Goal: Task Accomplishment & Management: Manage account settings

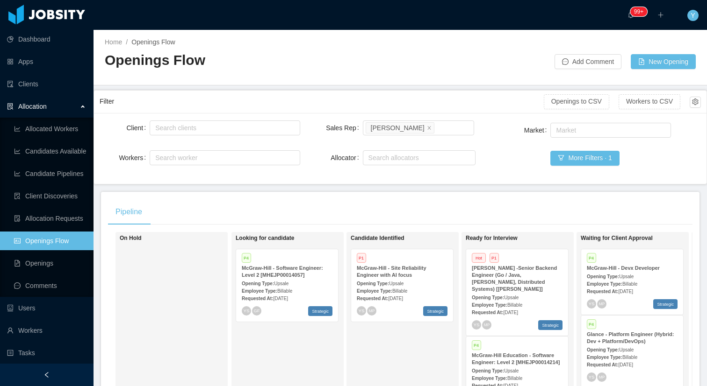
click at [325, 159] on div "Allocator" at bounding box center [343, 158] width 37 height 19
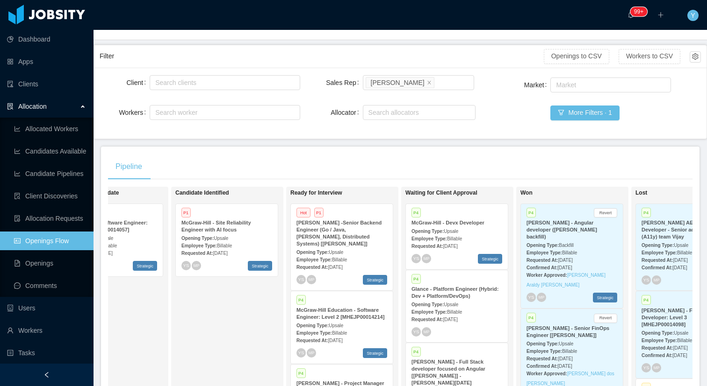
scroll to position [61, 0]
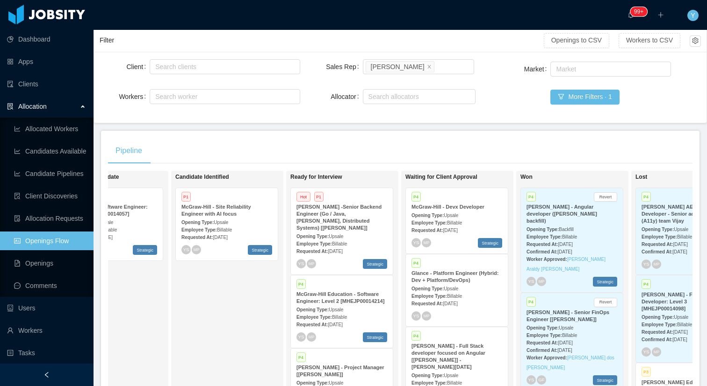
click at [336, 212] on strong "[PERSON_NAME] -Senior Backend Engineer (Go / Java, [PERSON_NAME], Distributed S…" at bounding box center [338, 217] width 85 height 27
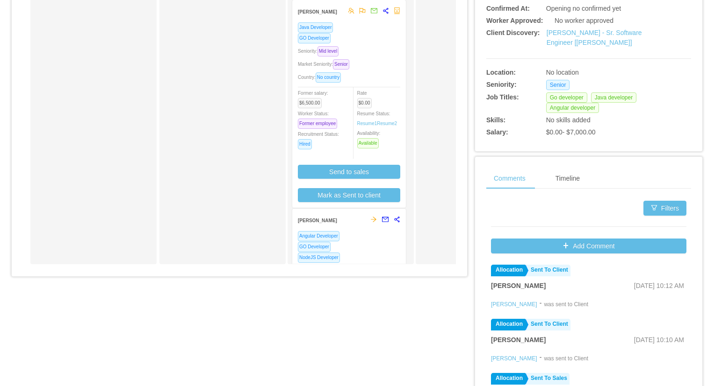
scroll to position [287, 0]
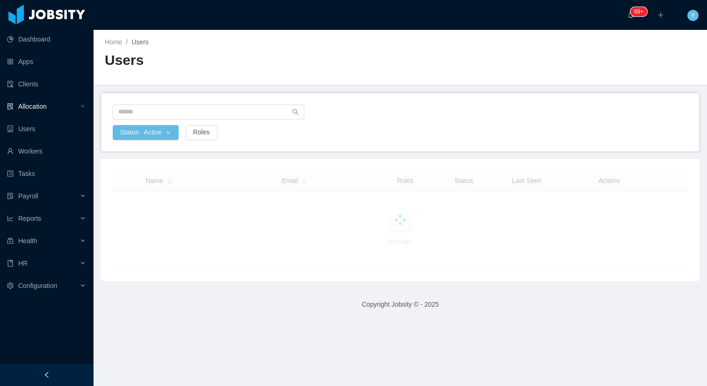
click at [54, 112] on div "Allocation" at bounding box center [46, 106] width 93 height 19
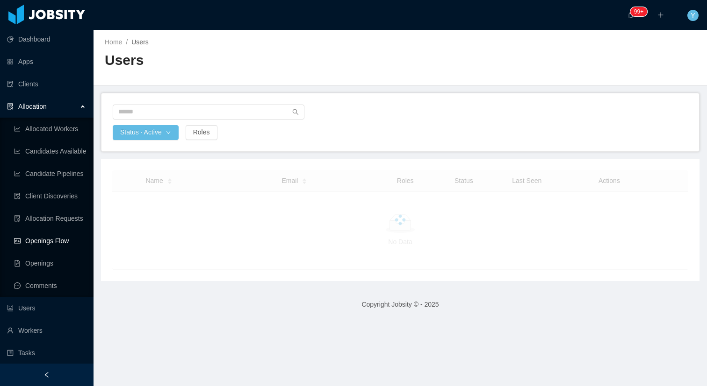
click at [71, 243] on link "Openings Flow" at bounding box center [50, 241] width 72 height 19
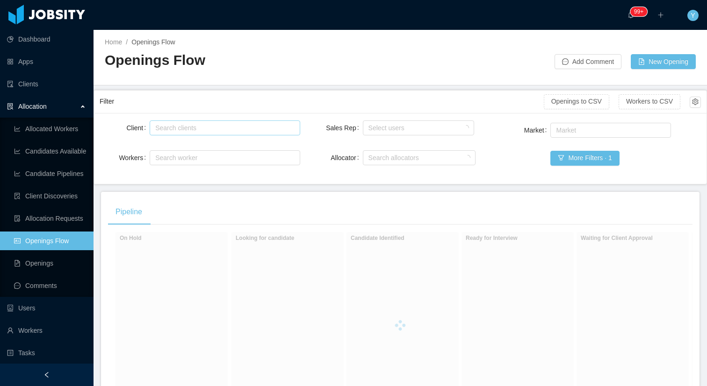
click at [202, 130] on div "Search clients" at bounding box center [222, 127] width 135 height 9
type input "******"
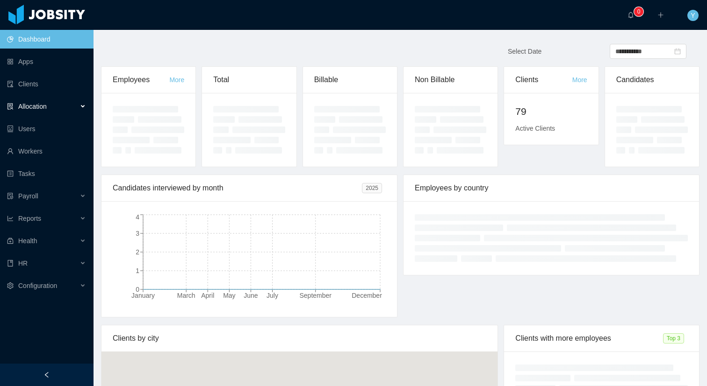
click at [50, 111] on div "Allocation" at bounding box center [46, 106] width 93 height 19
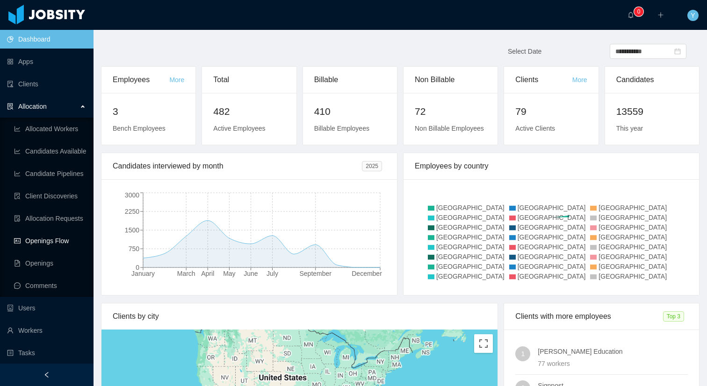
click at [60, 245] on link "Openings Flow" at bounding box center [50, 241] width 72 height 19
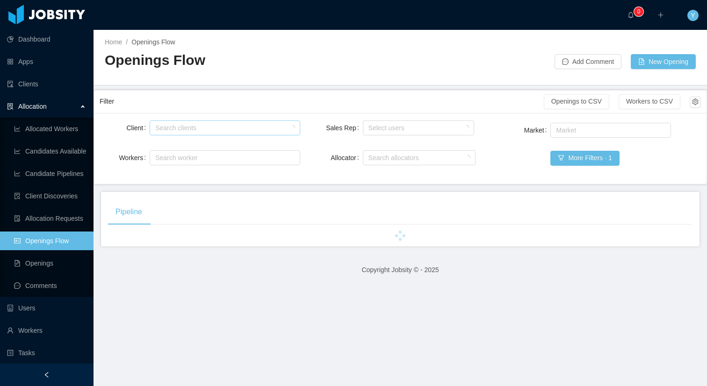
click at [236, 125] on div "Search clients" at bounding box center [222, 127] width 135 height 9
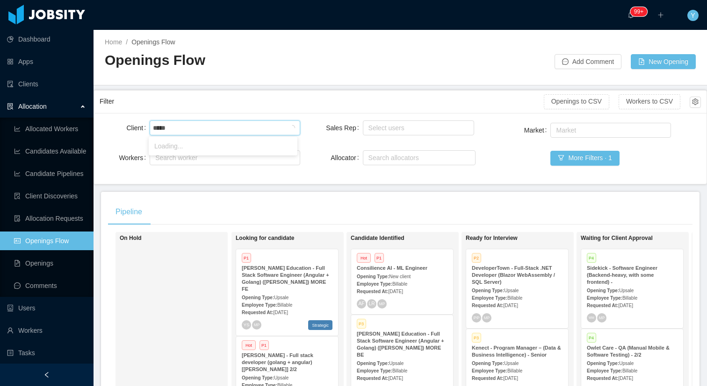
type input "******"
click at [223, 151] on li "Glance Networks" at bounding box center [223, 146] width 149 height 15
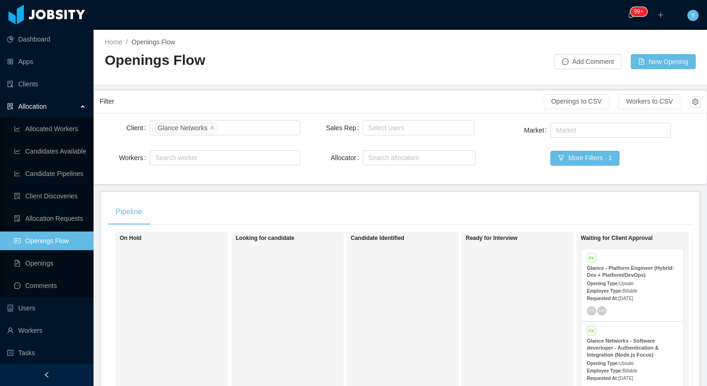
click at [643, 236] on h1 "Waiting for Client Approval" at bounding box center [645, 238] width 131 height 7
click at [659, 292] on div "Employee Type: Billable" at bounding box center [631, 291] width 91 height 10
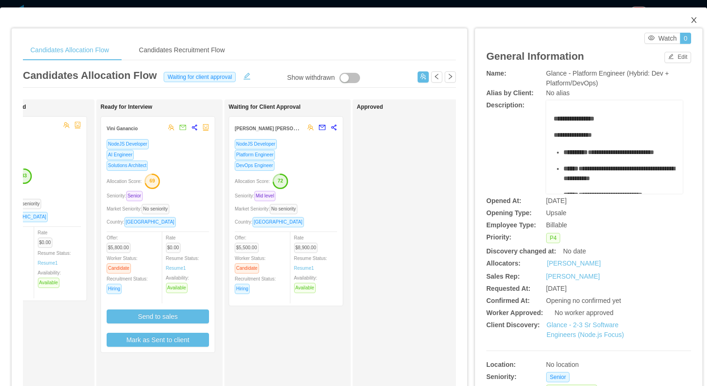
scroll to position [0, 192]
click at [690, 24] on icon "icon: close" at bounding box center [693, 19] width 7 height 7
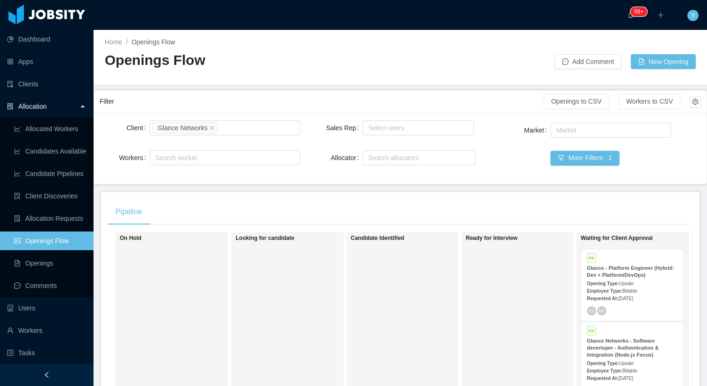
click at [615, 342] on strong "Glance Networks - Software deverloper - Authentication & Integration (Node.js F…" at bounding box center [622, 348] width 72 height 20
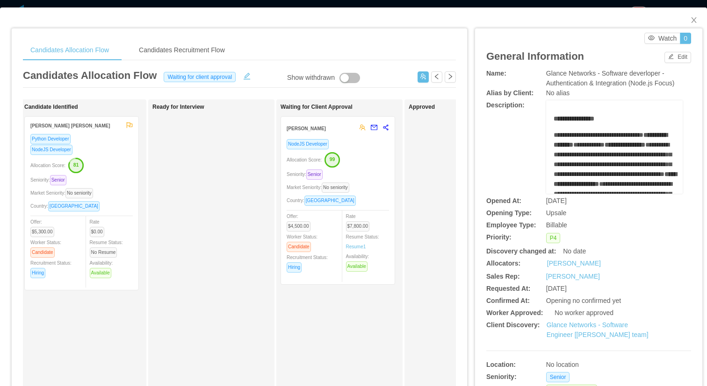
scroll to position [0, 150]
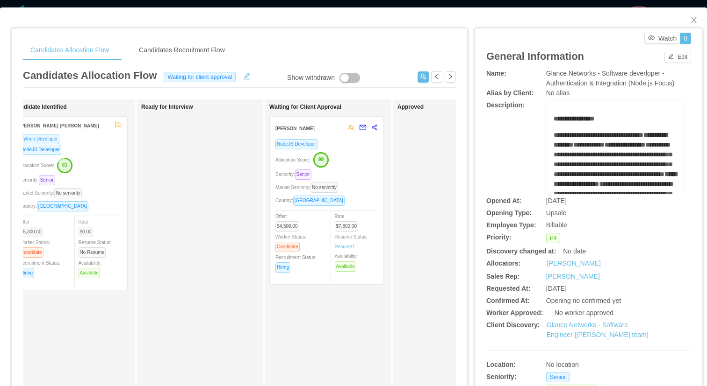
click at [360, 157] on div "Allocation Score: 99" at bounding box center [326, 159] width 102 height 15
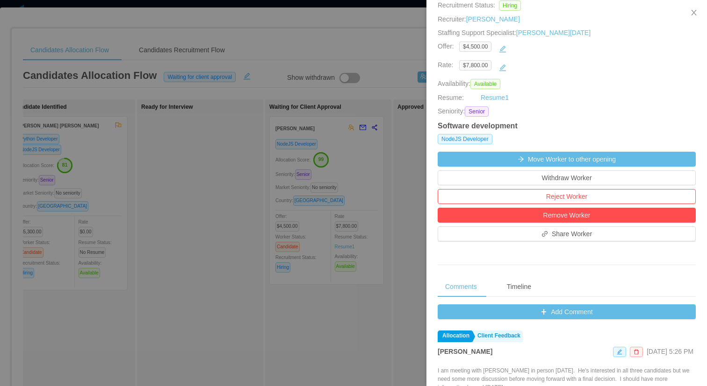
scroll to position [364, 0]
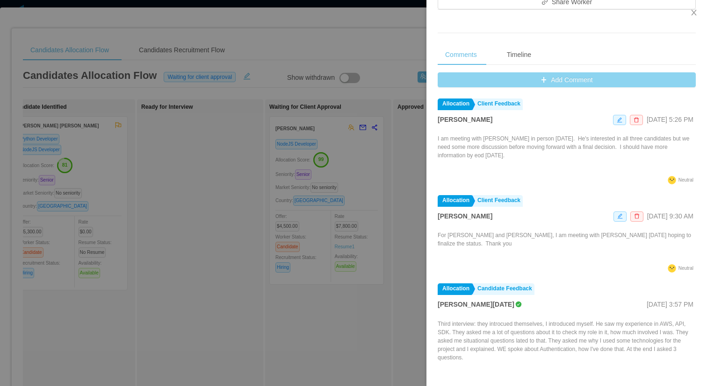
click at [543, 79] on button "Add Comment" at bounding box center [566, 79] width 258 height 15
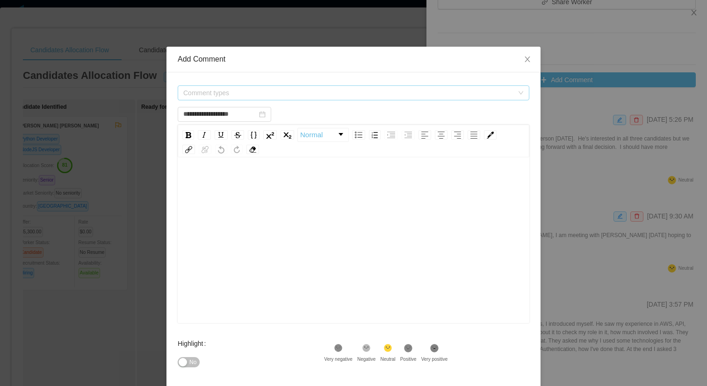
click at [314, 93] on span "Comment types" at bounding box center [348, 92] width 330 height 9
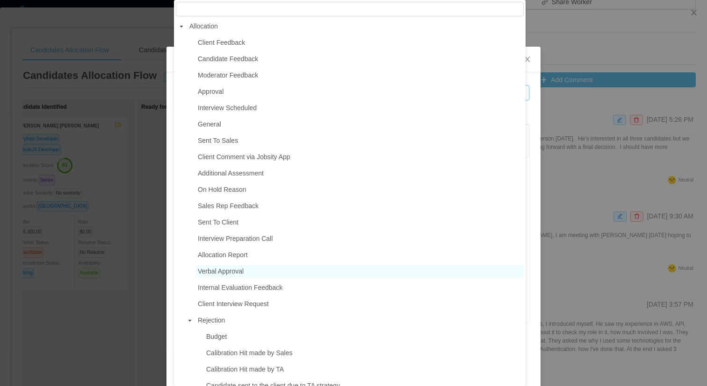
click at [224, 272] on span "Verbal Approval" at bounding box center [221, 271] width 46 height 7
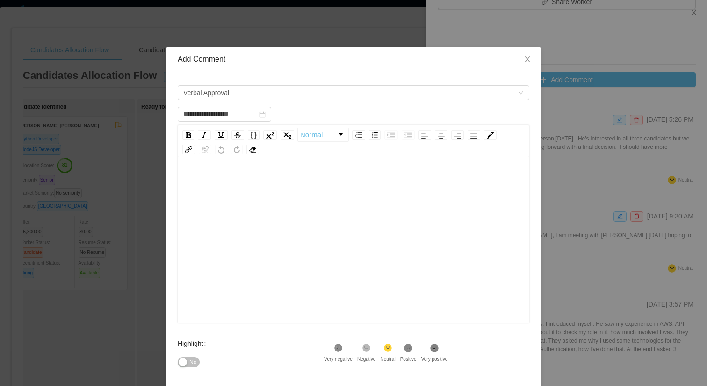
click at [299, 254] on div "rdw-editor" at bounding box center [353, 255] width 337 height 164
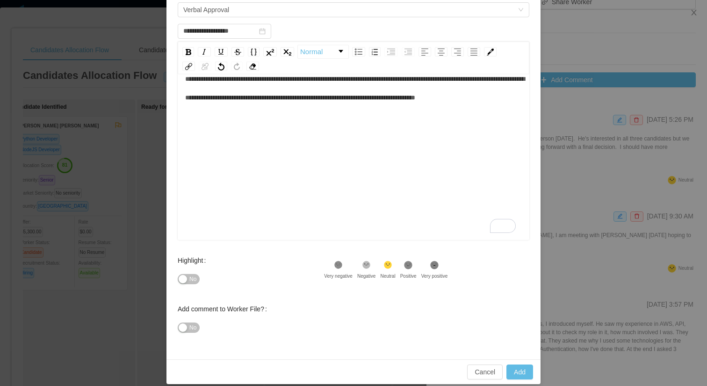
scroll to position [93, 0]
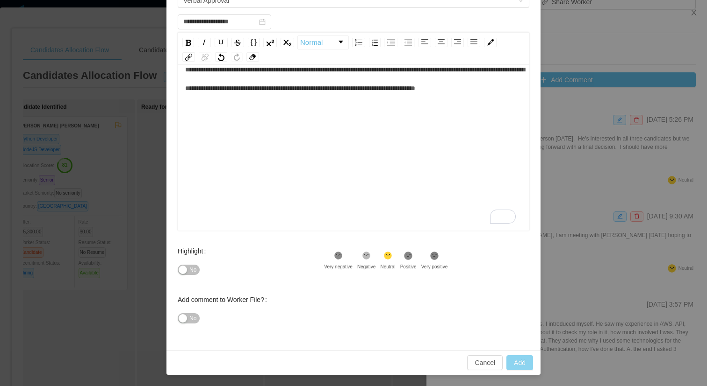
type input "**********"
click at [517, 367] on button "Add" at bounding box center [519, 363] width 27 height 15
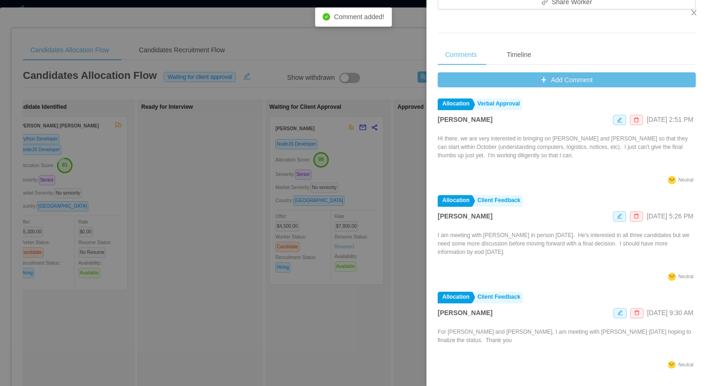
click at [424, 153] on div at bounding box center [353, 193] width 707 height 386
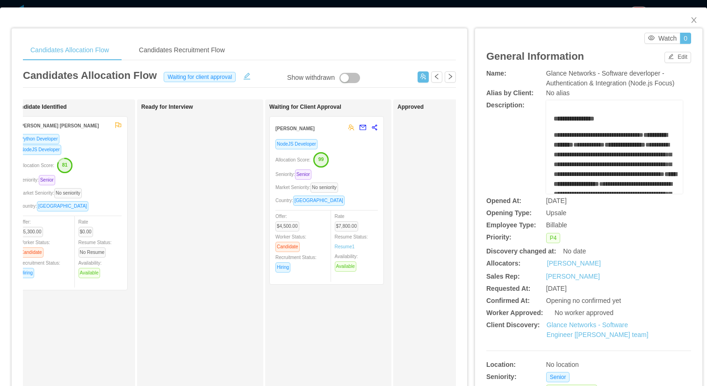
click at [631, 7] on div "Candidates Allocation Flow Candidates Recruitment Flow Candidates Allocation Fl…" at bounding box center [353, 193] width 707 height 386
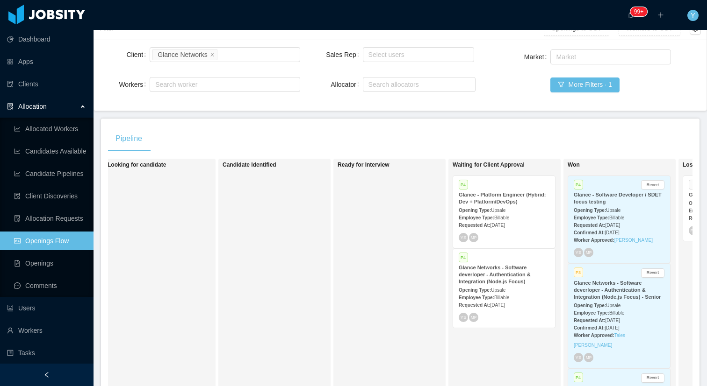
scroll to position [0, 248]
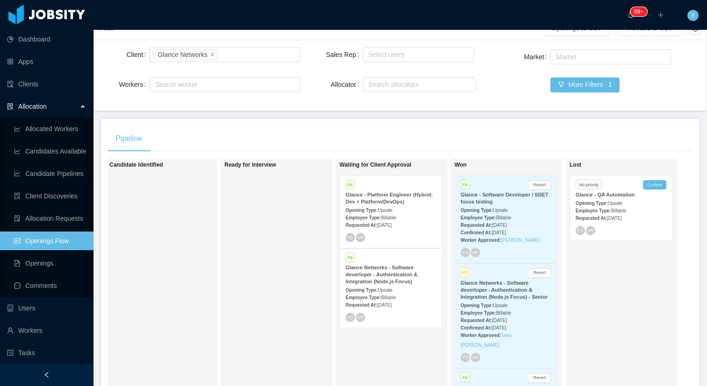
click at [506, 226] on span "[DATE]" at bounding box center [499, 225] width 14 height 5
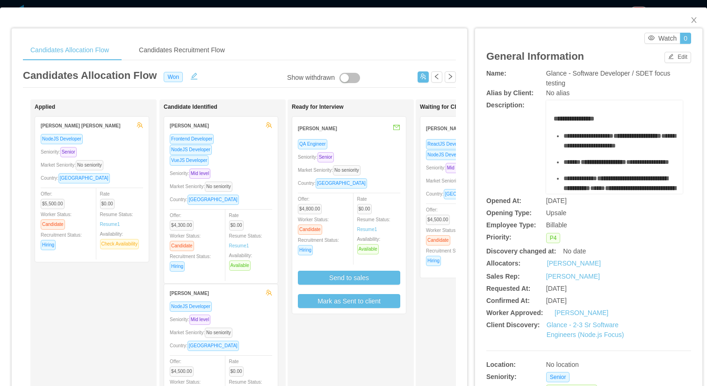
click at [433, 192] on span "Country: [GEOGRAPHIC_DATA]" at bounding box center [462, 194] width 73 height 5
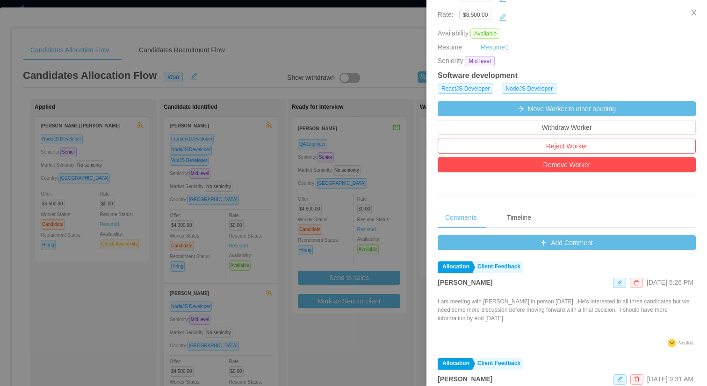
scroll to position [258, 0]
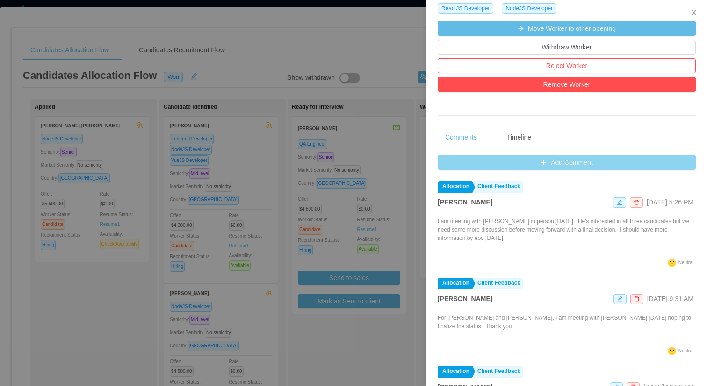
click at [561, 158] on button "Add Comment" at bounding box center [566, 162] width 258 height 15
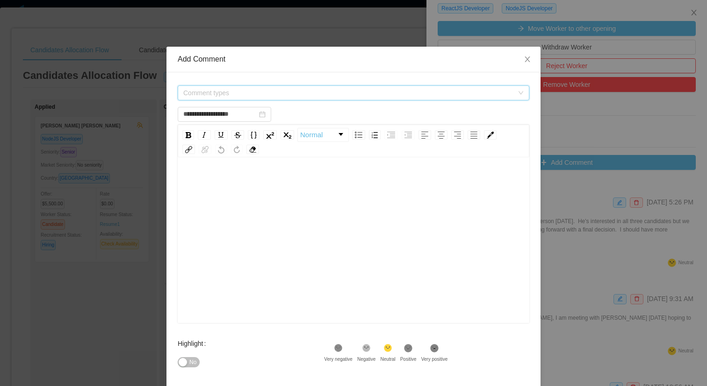
click at [309, 97] on span "Comment types" at bounding box center [348, 92] width 330 height 9
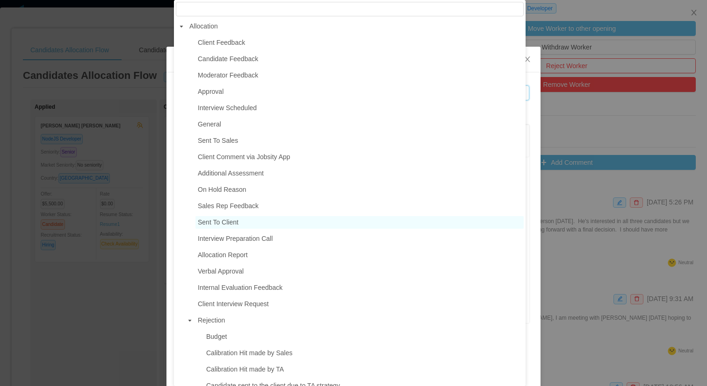
type input "**********"
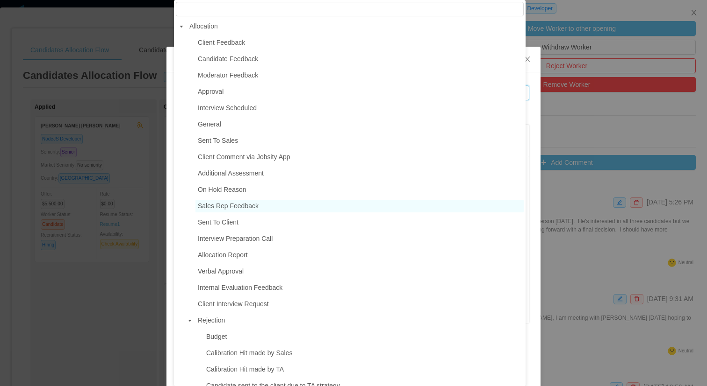
click at [243, 201] on span "Sales Rep Feedback" at bounding box center [359, 206] width 328 height 13
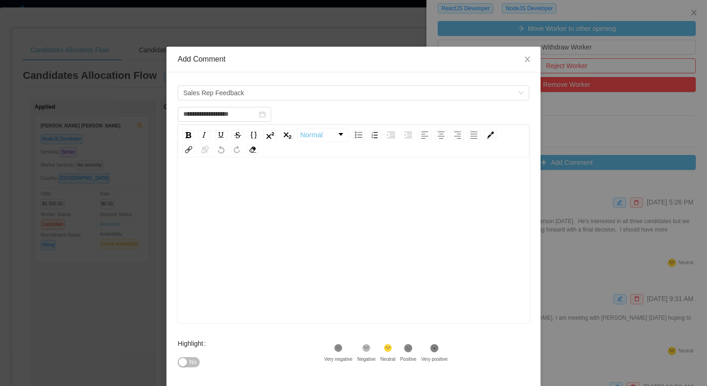
click at [298, 235] on div "rdw-editor" at bounding box center [353, 255] width 337 height 164
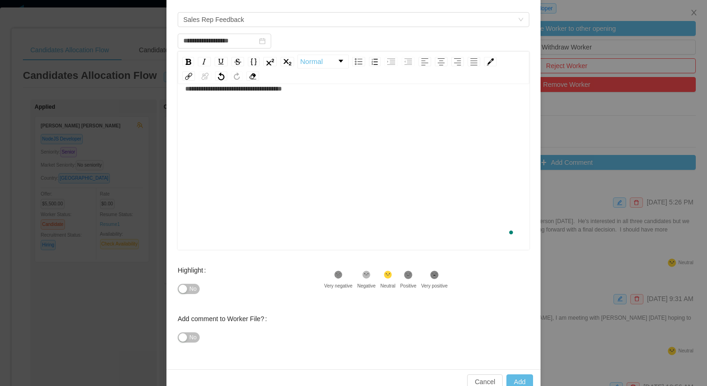
scroll to position [93, 0]
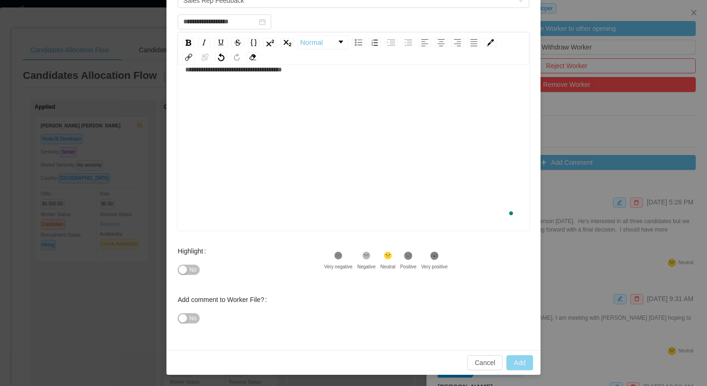
type input "**********"
click at [515, 365] on button "Add" at bounding box center [519, 363] width 27 height 15
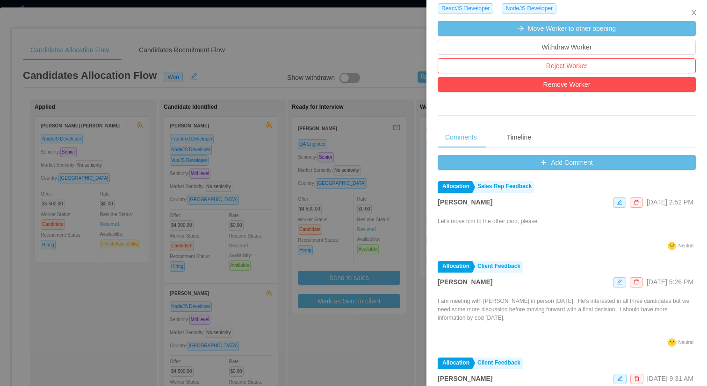
click at [226, 278] on div at bounding box center [353, 193] width 707 height 386
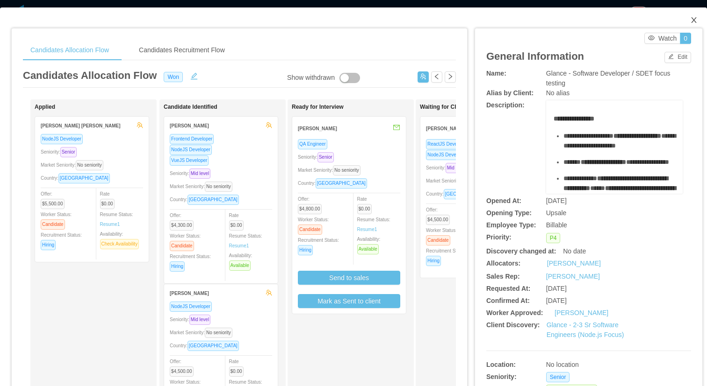
click at [691, 22] on span "Close" at bounding box center [693, 20] width 26 height 26
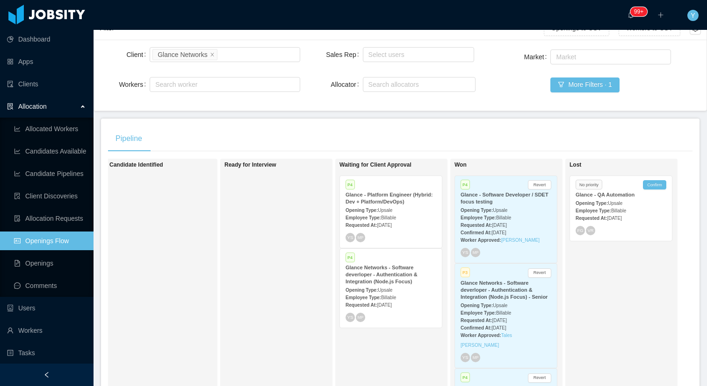
click at [396, 215] on div "Employee Type: Billable" at bounding box center [390, 218] width 91 height 10
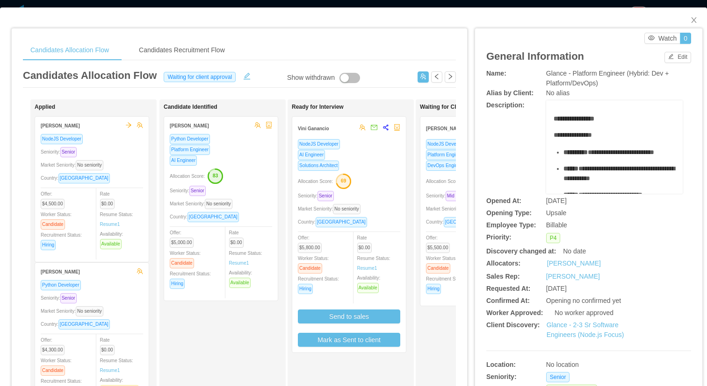
click at [427, 180] on span "Allocation Score:" at bounding box center [443, 181] width 35 height 5
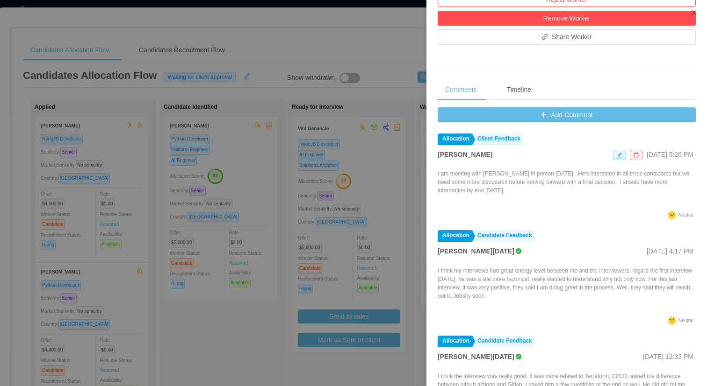
scroll to position [395, 0]
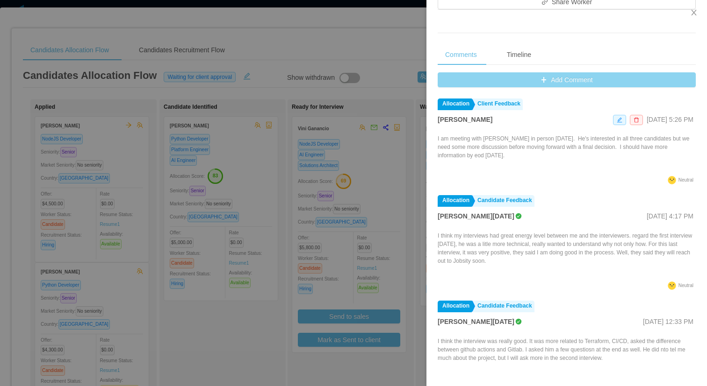
click at [555, 85] on button "Add Comment" at bounding box center [566, 79] width 258 height 15
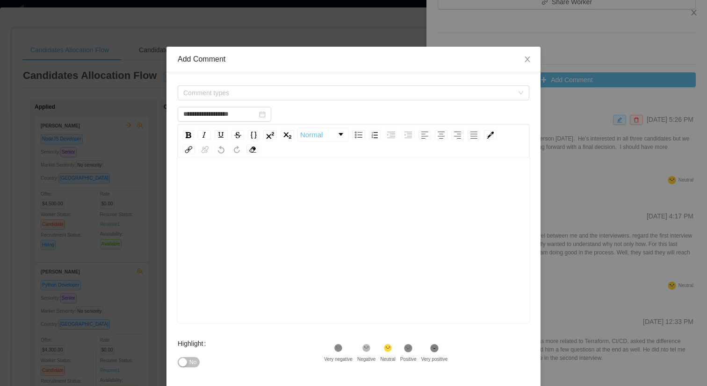
click at [243, 84] on div "Comment types" at bounding box center [353, 93] width 351 height 19
click at [237, 88] on span "Comment types" at bounding box center [350, 93] width 334 height 14
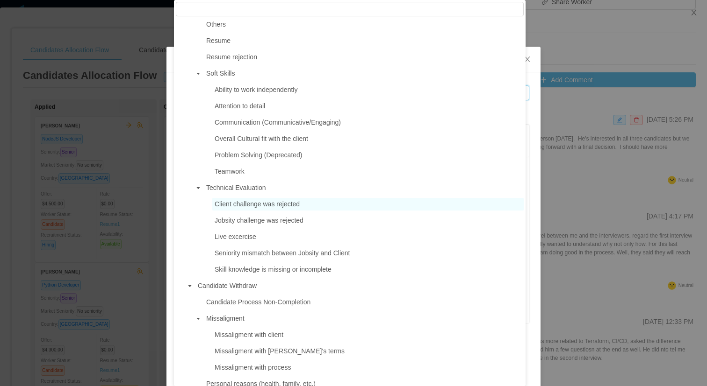
scroll to position [582, 0]
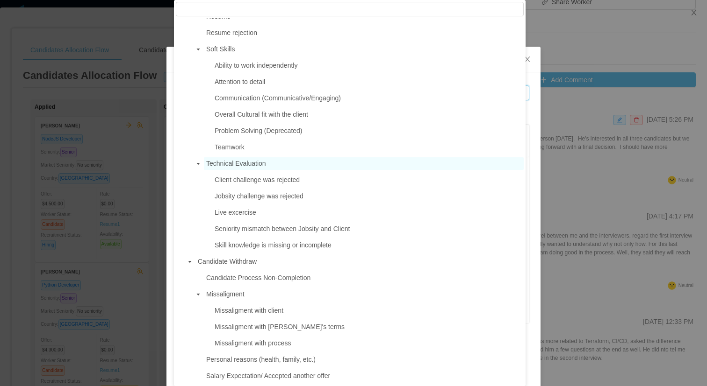
click at [264, 168] on span "Technical Evaluation" at bounding box center [364, 163] width 320 height 13
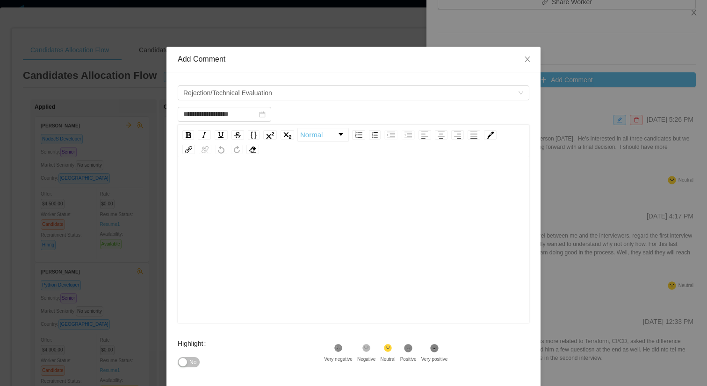
click at [280, 209] on div "rdw-editor" at bounding box center [353, 255] width 337 height 164
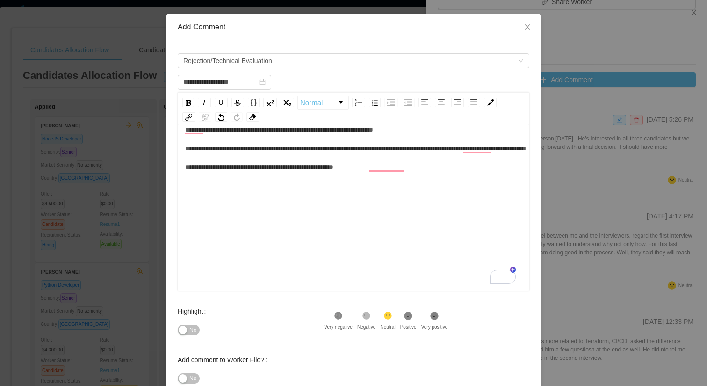
scroll to position [93, 0]
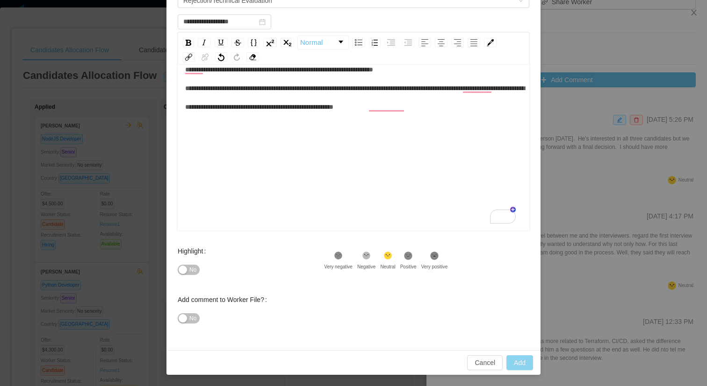
type input "**********"
click at [507, 358] on button "Add" at bounding box center [519, 363] width 27 height 15
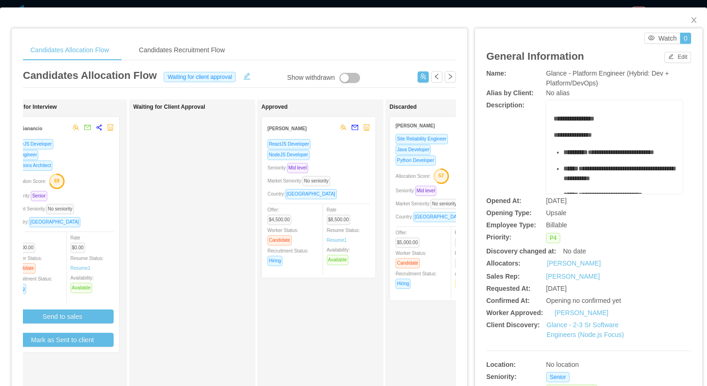
click at [339, 207] on div "Rate $8,500.00 Resume Status: Resume 1 Availability: Available" at bounding box center [352, 235] width 51 height 61
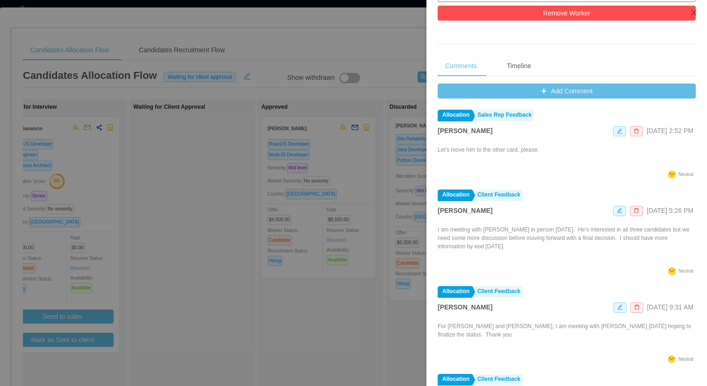
scroll to position [341, 0]
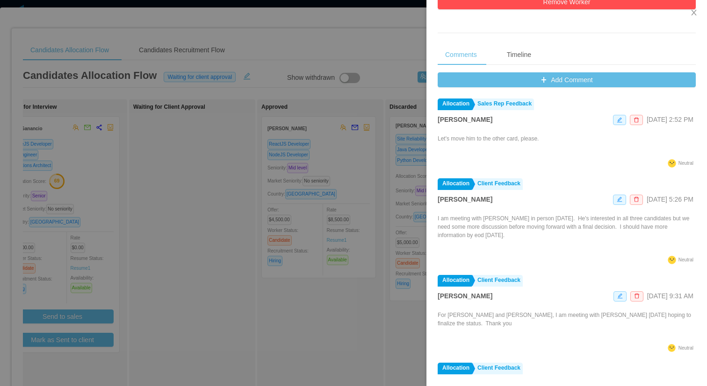
click at [368, 72] on div at bounding box center [353, 193] width 707 height 386
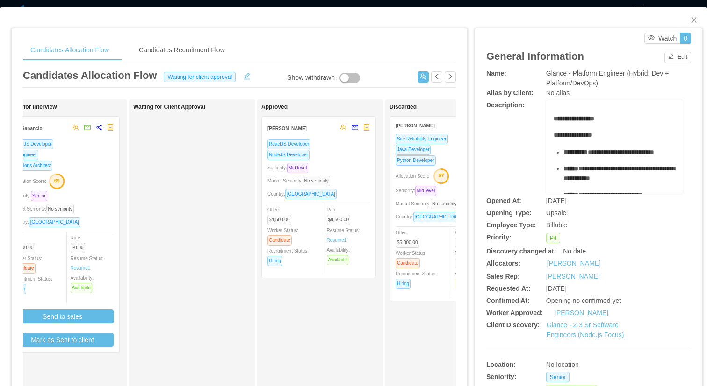
click at [342, 187] on div "ReactJS Developer NodeJS Developer Seniority: Mid level Market Seniority: No se…" at bounding box center [318, 206] width 102 height 134
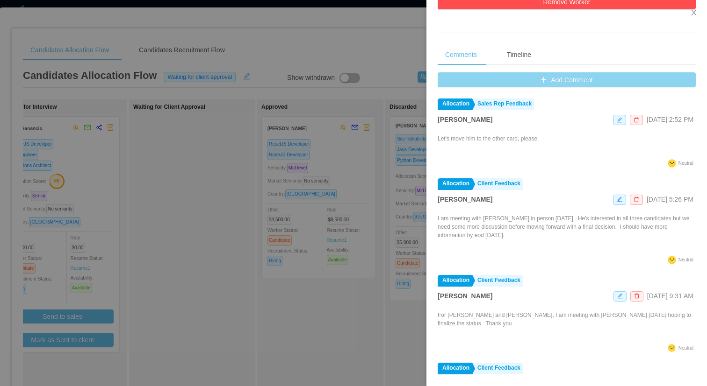
click at [526, 83] on button "Add Comment" at bounding box center [566, 79] width 258 height 15
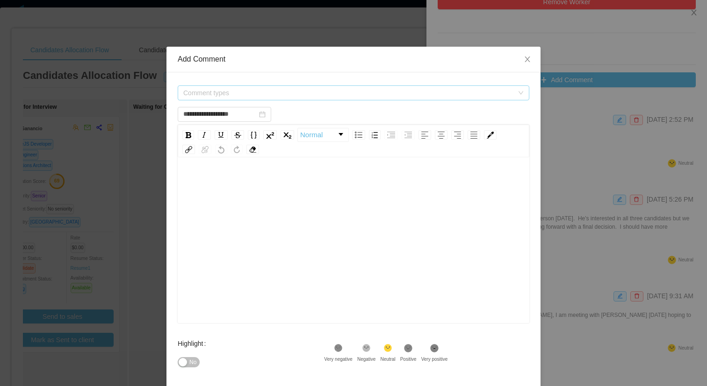
click at [405, 93] on span "Comment types" at bounding box center [348, 92] width 330 height 9
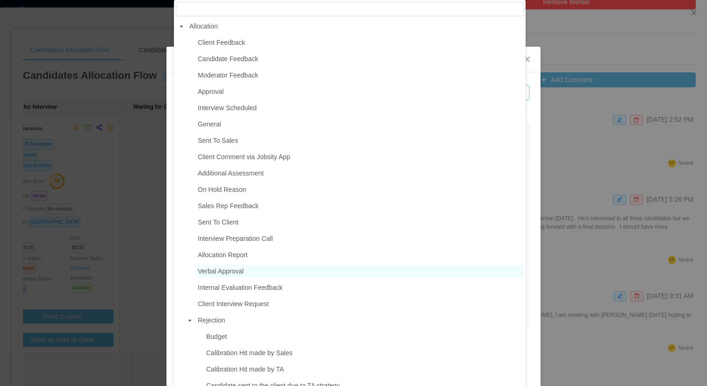
click at [229, 265] on span "Verbal Approval" at bounding box center [359, 271] width 328 height 13
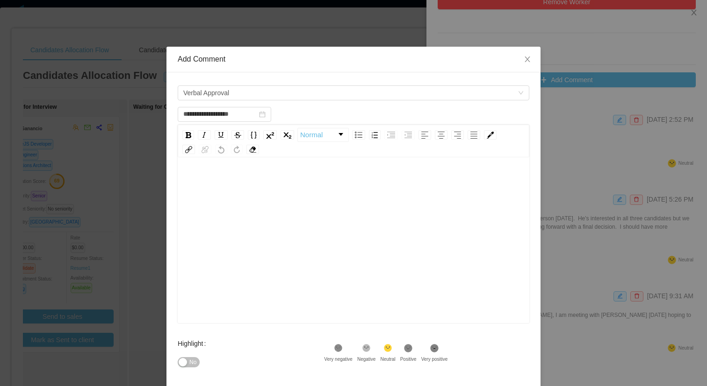
click at [296, 237] on div "rdw-editor" at bounding box center [353, 255] width 337 height 164
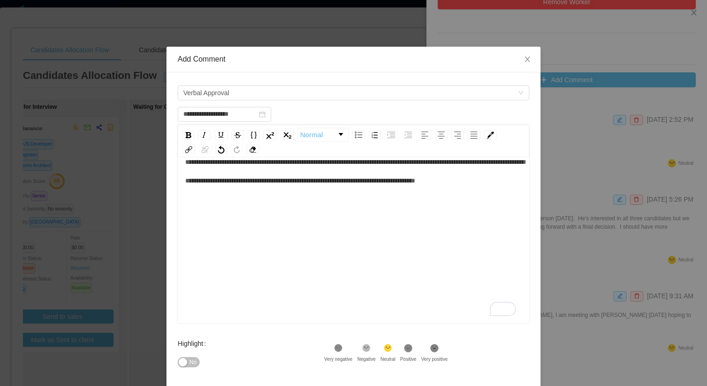
scroll to position [93, 0]
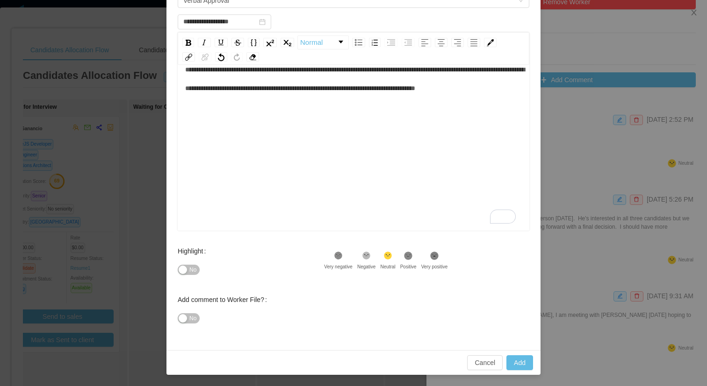
type input "**********"
click at [511, 354] on div "Cancel Add" at bounding box center [353, 362] width 374 height 25
click at [512, 358] on button "Add" at bounding box center [519, 363] width 27 height 15
